Goal: Transaction & Acquisition: Download file/media

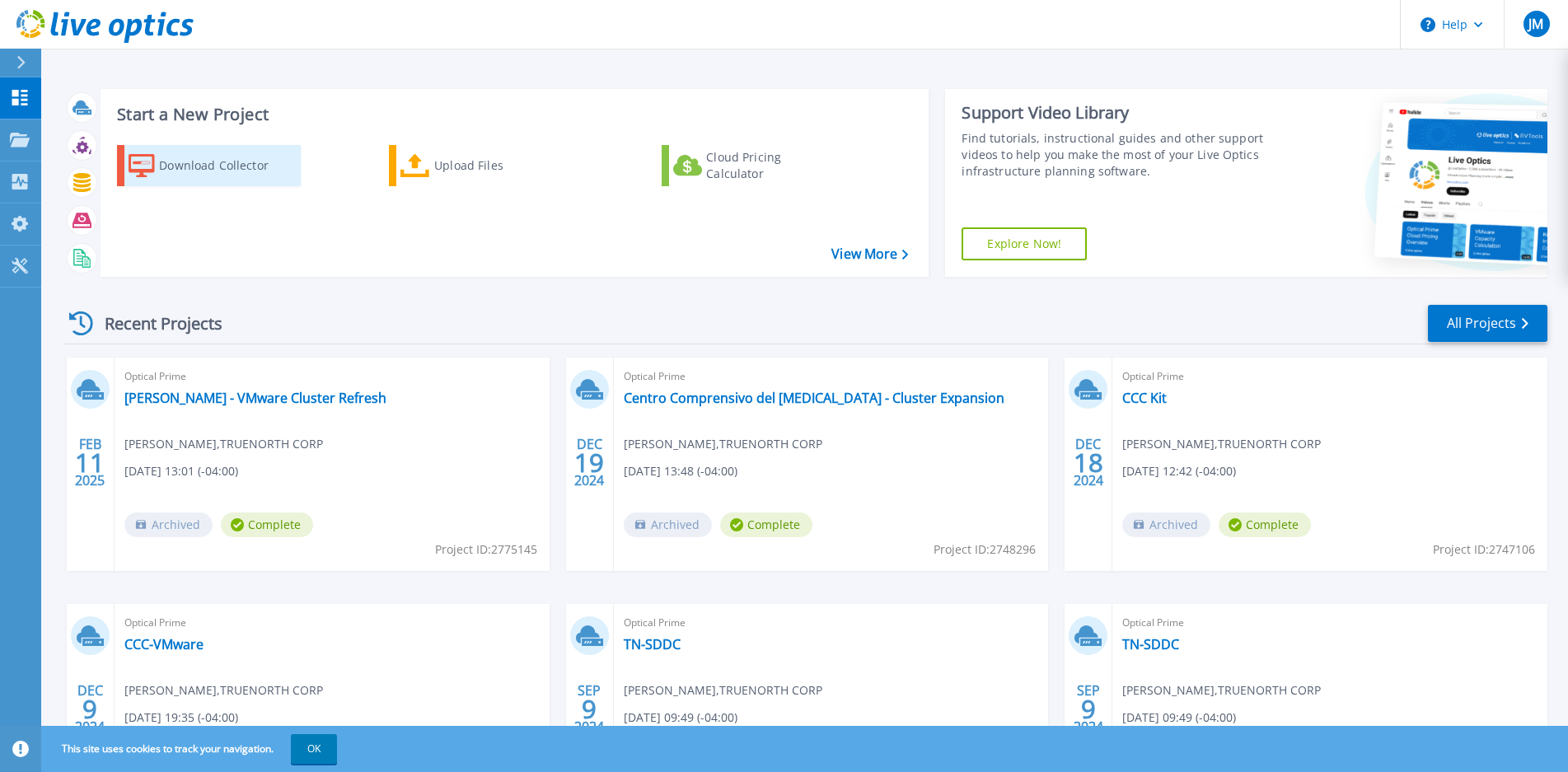
click at [236, 170] on div "Download Collector" at bounding box center [225, 165] width 132 height 33
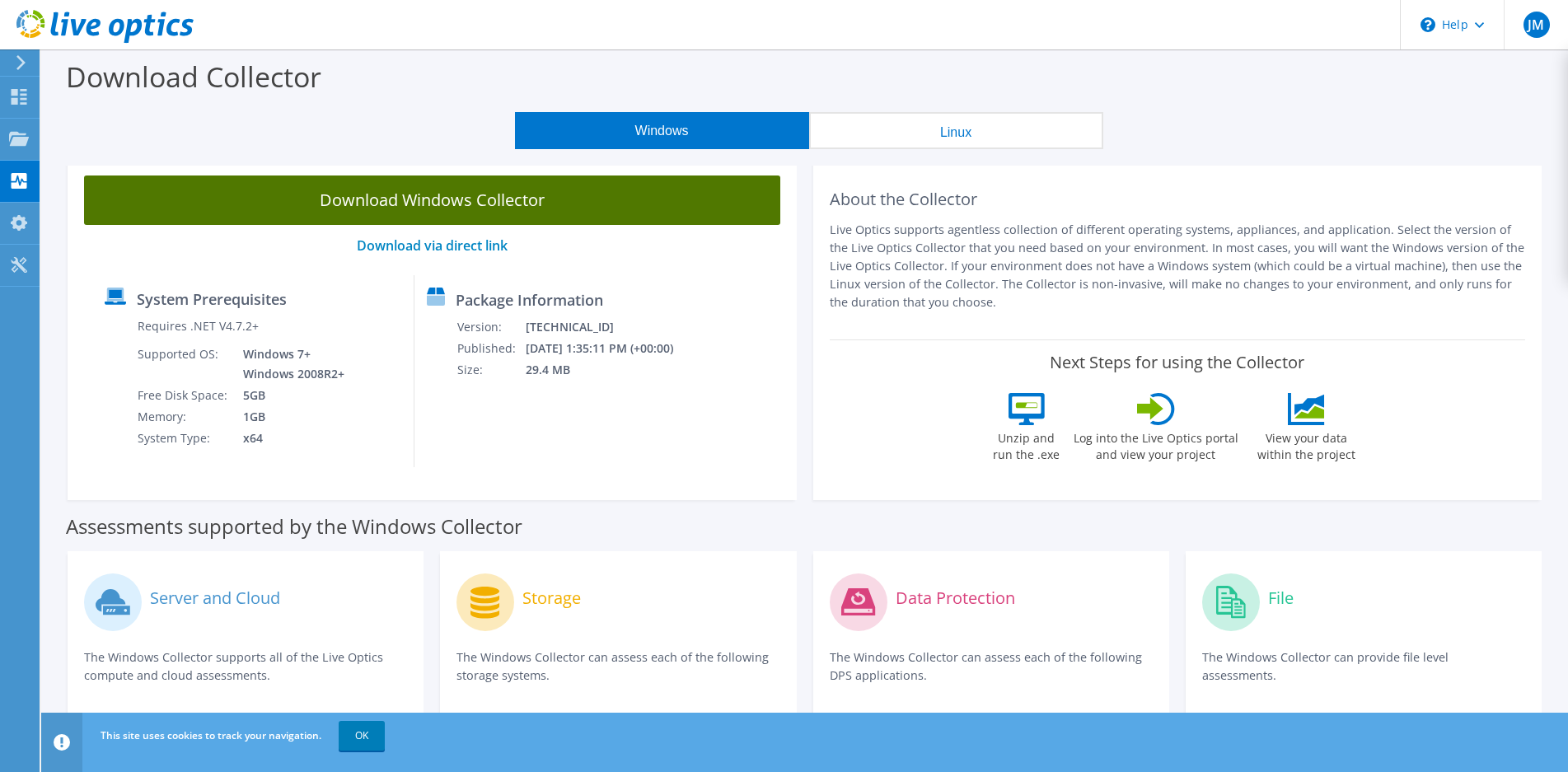
click at [403, 207] on link "Download Windows Collector" at bounding box center [432, 200] width 697 height 50
